Goal: Transaction & Acquisition: Subscribe to service/newsletter

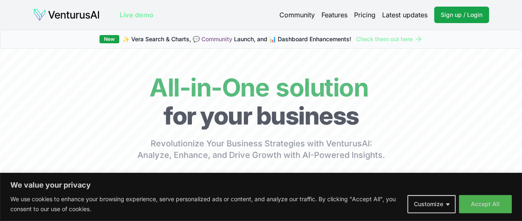
click at [363, 11] on link "Pricing" at bounding box center [364, 15] width 21 height 10
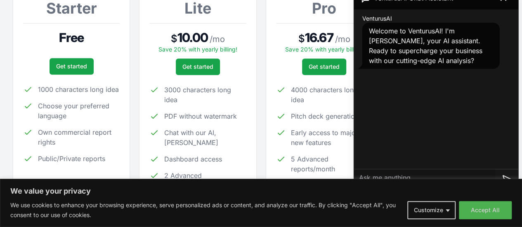
scroll to position [106, 0]
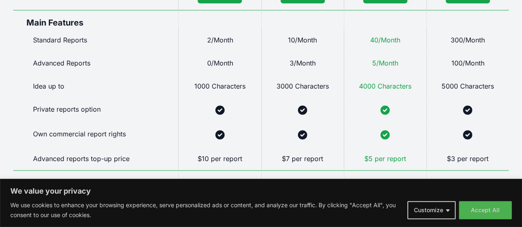
scroll to position [517, 0]
click at [286, 91] on span "3000 Characters" at bounding box center [303, 87] width 52 height 8
click at [220, 66] on div "0/Month" at bounding box center [219, 63] width 83 height 23
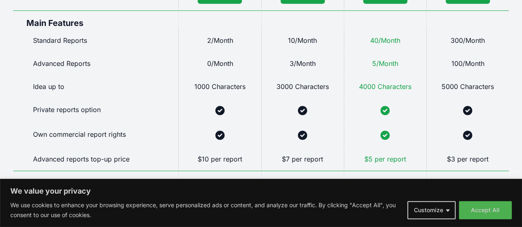
click at [331, 75] on div "3/Month" at bounding box center [302, 63] width 83 height 23
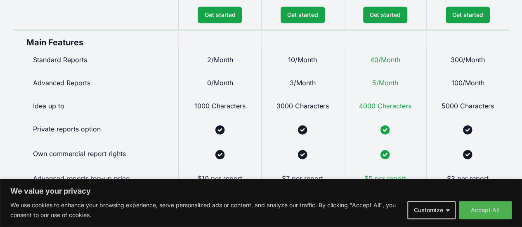
click at [282, 91] on div "3/Month" at bounding box center [302, 82] width 83 height 23
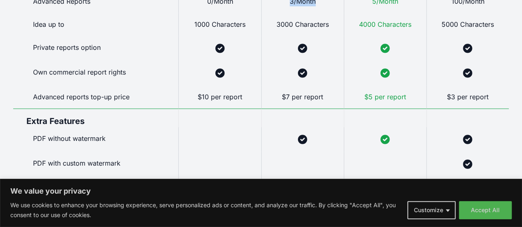
scroll to position [580, 0]
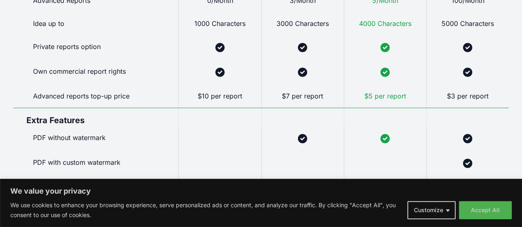
click at [299, 100] on span "$7 per report" at bounding box center [302, 96] width 41 height 8
click at [206, 100] on span "$10 per report" at bounding box center [220, 96] width 45 height 8
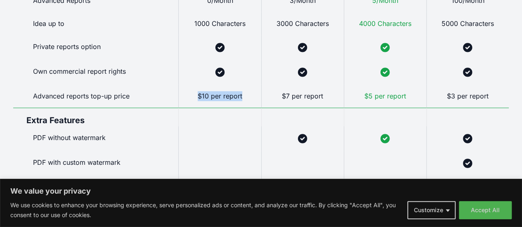
click at [206, 100] on span "$10 per report" at bounding box center [220, 96] width 45 height 8
click at [290, 100] on span "$7 per report" at bounding box center [302, 96] width 41 height 8
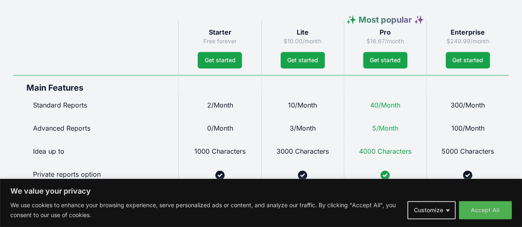
scroll to position [415, 0]
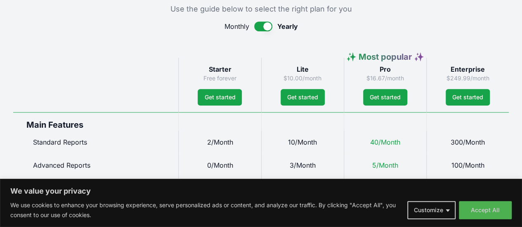
click at [301, 58] on div at bounding box center [261, 51] width 496 height 13
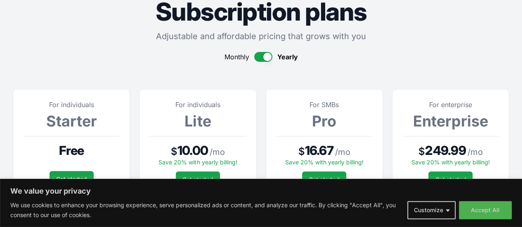
click at [256, 80] on section "For individuals Starter Free Get started 1000 characters long idea Choose your …" at bounding box center [261, 199] width 496 height 249
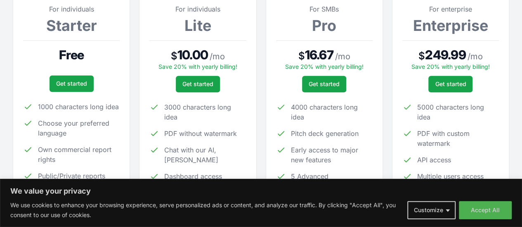
scroll to position [126, 0]
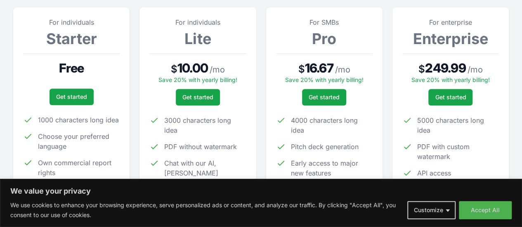
click at [283, 65] on div "$ 16.67 / mo" at bounding box center [324, 68] width 97 height 15
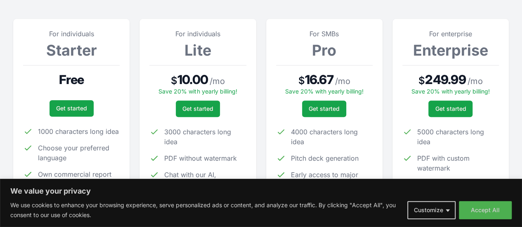
scroll to position [85, 0]
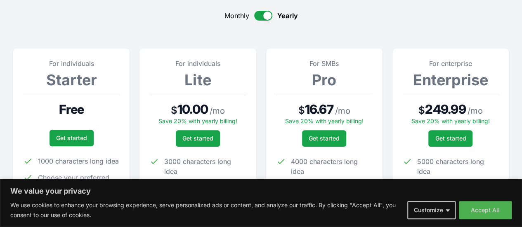
click at [259, 14] on button "button" at bounding box center [263, 16] width 18 height 10
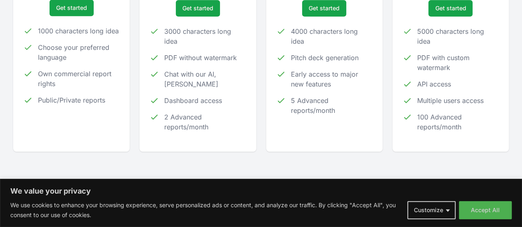
click at [261, 84] on section "For individuals Starter Free Get started 1000 characters long idea Choose your …" at bounding box center [261, 31] width 496 height 242
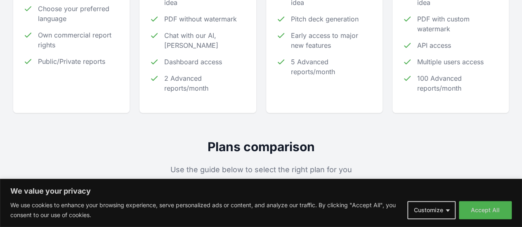
scroll to position [0, 0]
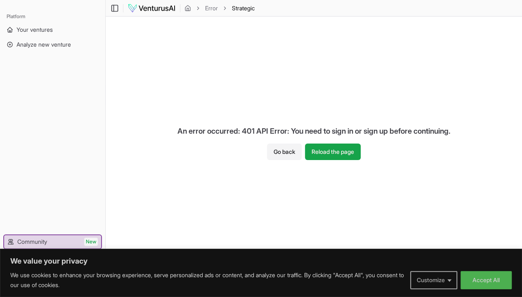
click at [442, 284] on button "Customize" at bounding box center [433, 280] width 47 height 18
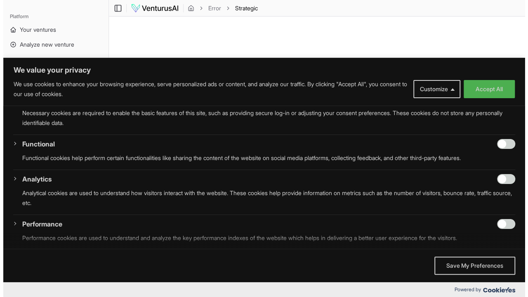
scroll to position [147, 0]
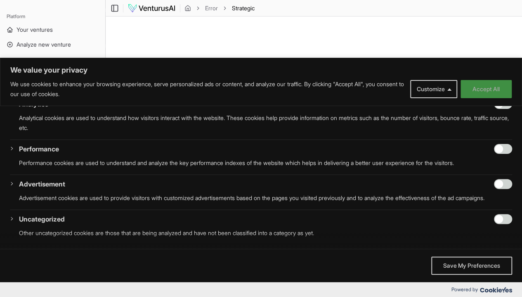
click at [473, 92] on button "Accept All" at bounding box center [486, 89] width 51 height 18
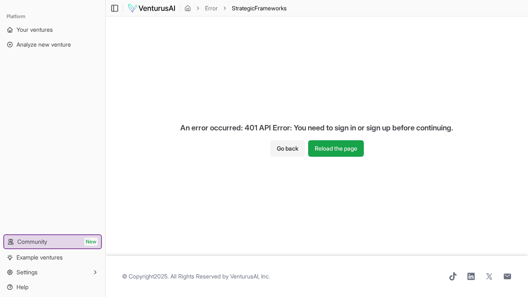
click at [104, 216] on div "Platform Your ventures Analyze new venture Get started for free Community New E…" at bounding box center [52, 152] width 105 height 291
click at [54, 274] on button "Settings" at bounding box center [52, 272] width 99 height 13
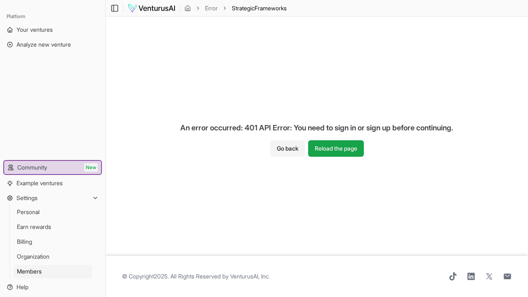
click at [35, 273] on span "Members" at bounding box center [29, 271] width 25 height 8
